Goal: Navigation & Orientation: Find specific page/section

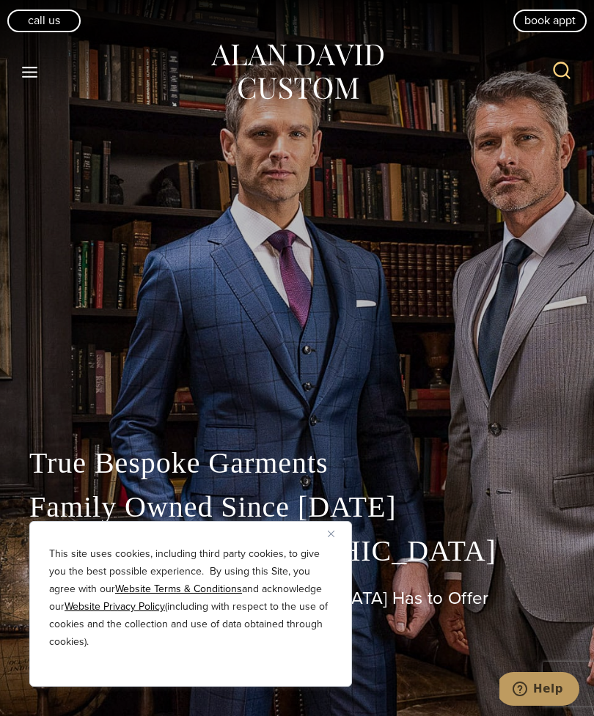
click at [29, 72] on icon "Open menu" at bounding box center [29, 72] width 15 height 11
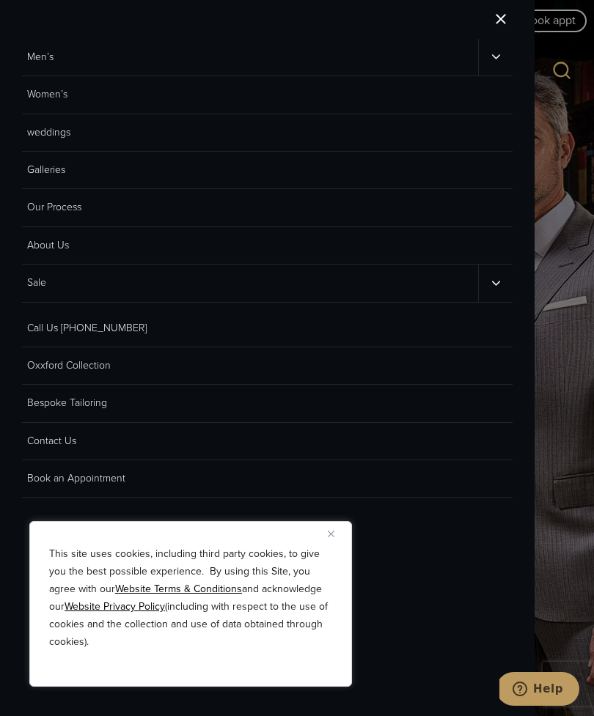
click at [500, 59] on icon "Men’s sub menu toggle" at bounding box center [496, 57] width 14 height 14
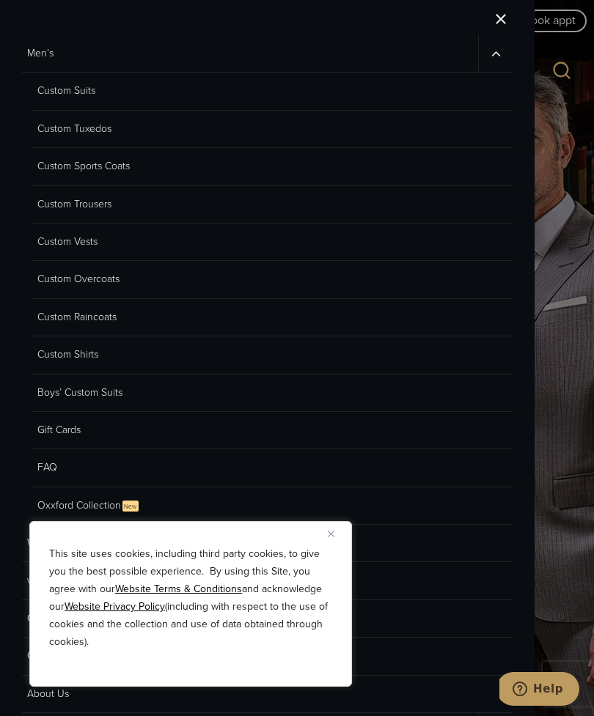
click at [60, 164] on link "Custom Sports Coats" at bounding box center [272, 166] width 480 height 37
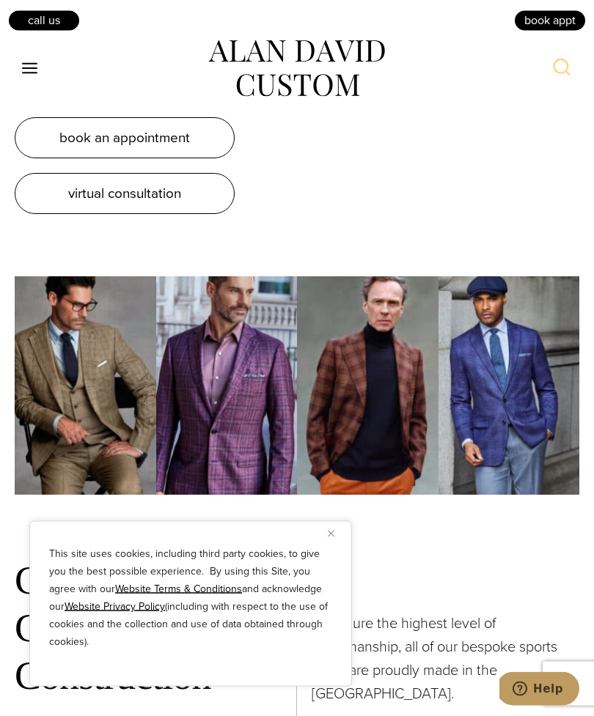
scroll to position [5725, 0]
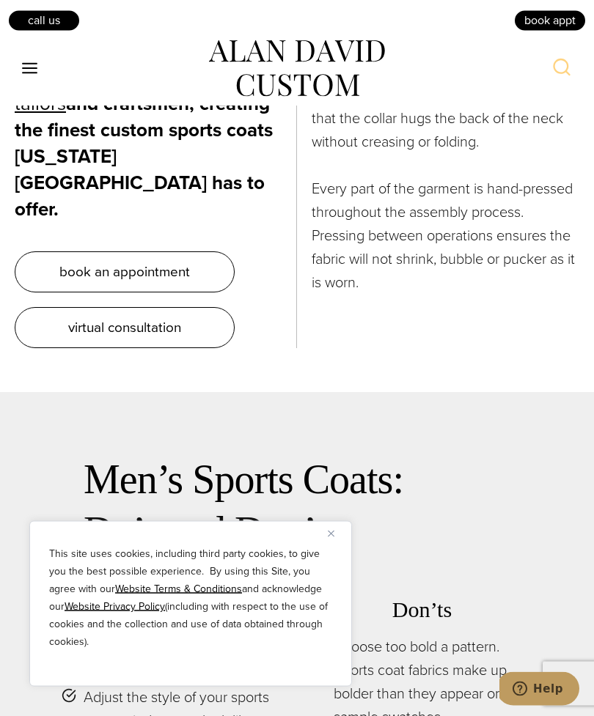
click at [38, 76] on icon "Toggle Menu" at bounding box center [30, 68] width 18 height 18
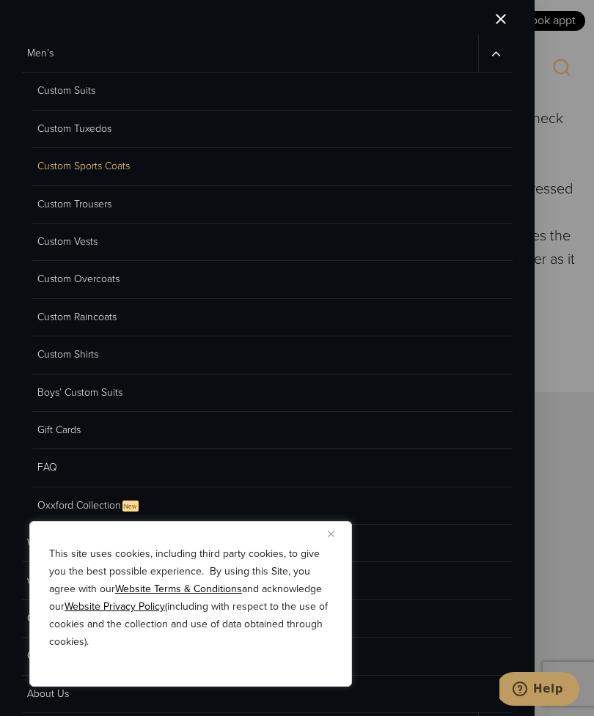
click at [98, 96] on link "Custom Suits" at bounding box center [272, 91] width 480 height 37
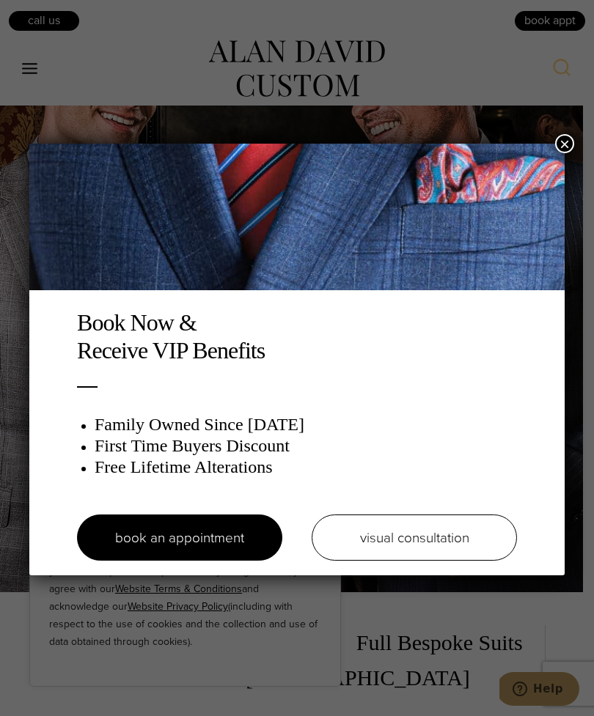
scroll to position [122, 0]
